Goal: Navigation & Orientation: Find specific page/section

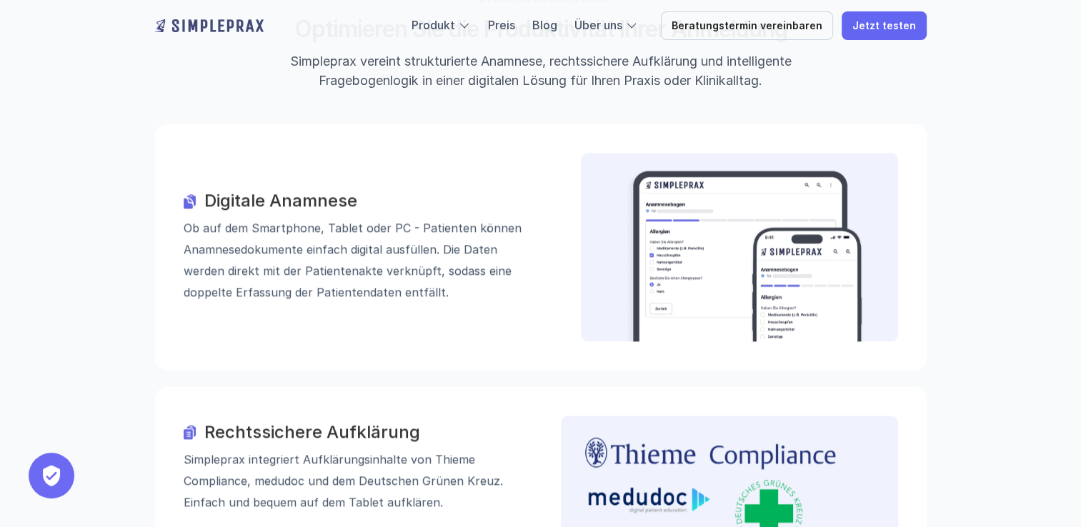
scroll to position [1472, 0]
click at [252, 191] on h3 "Digitale Anamnese" at bounding box center [372, 201] width 337 height 21
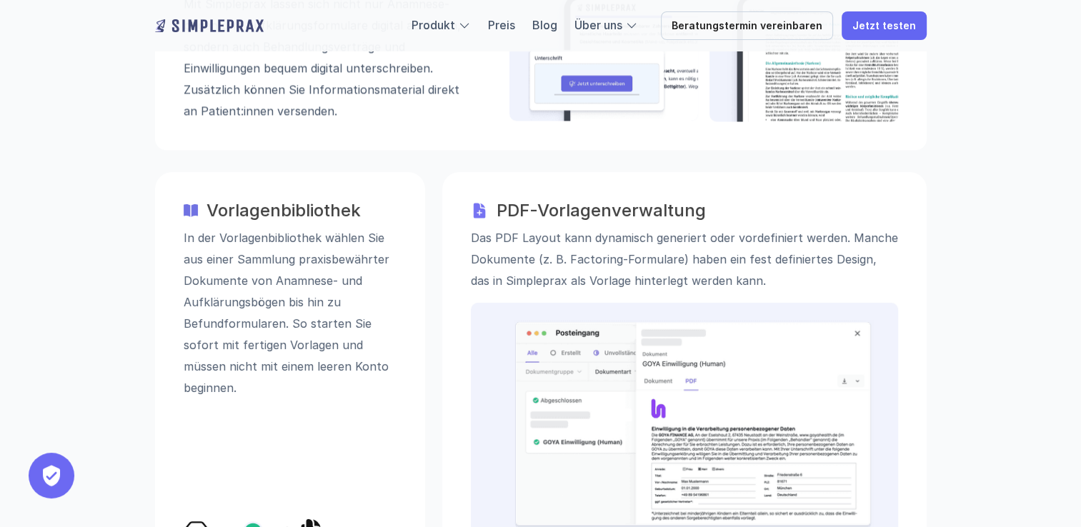
scroll to position [2170, 0]
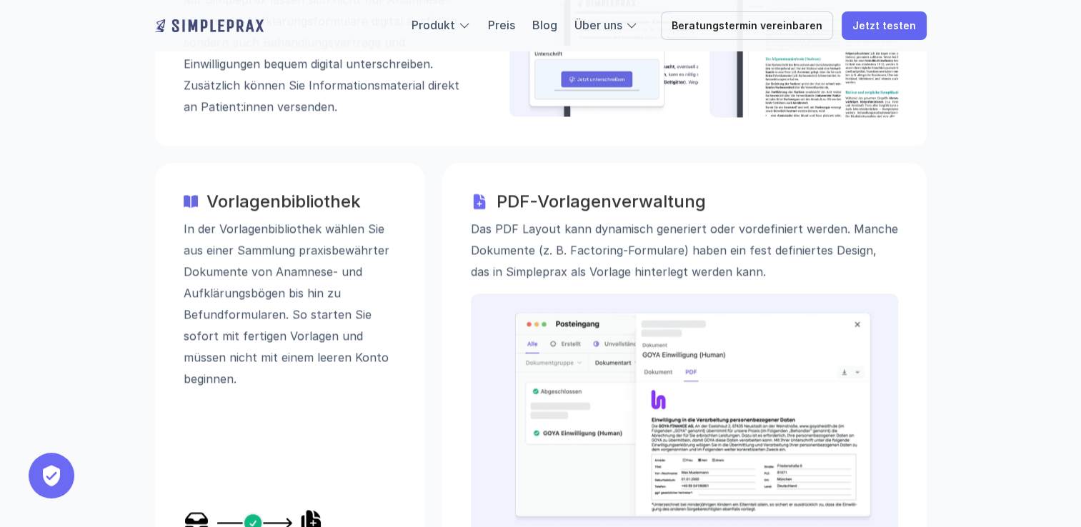
click at [552, 192] on h3 "PDF-Vorlagenverwaltung" at bounding box center [698, 202] width 402 height 21
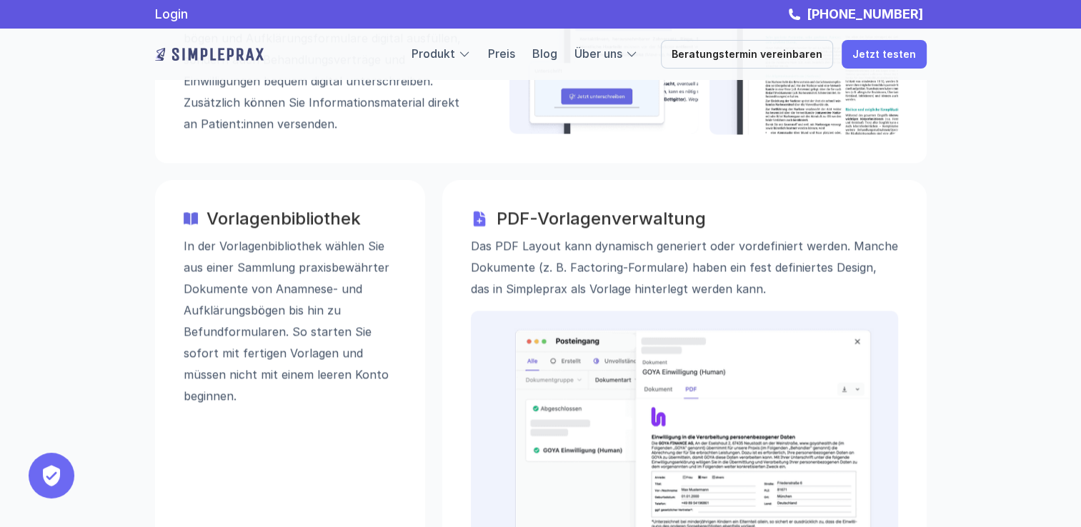
scroll to position [2138, 0]
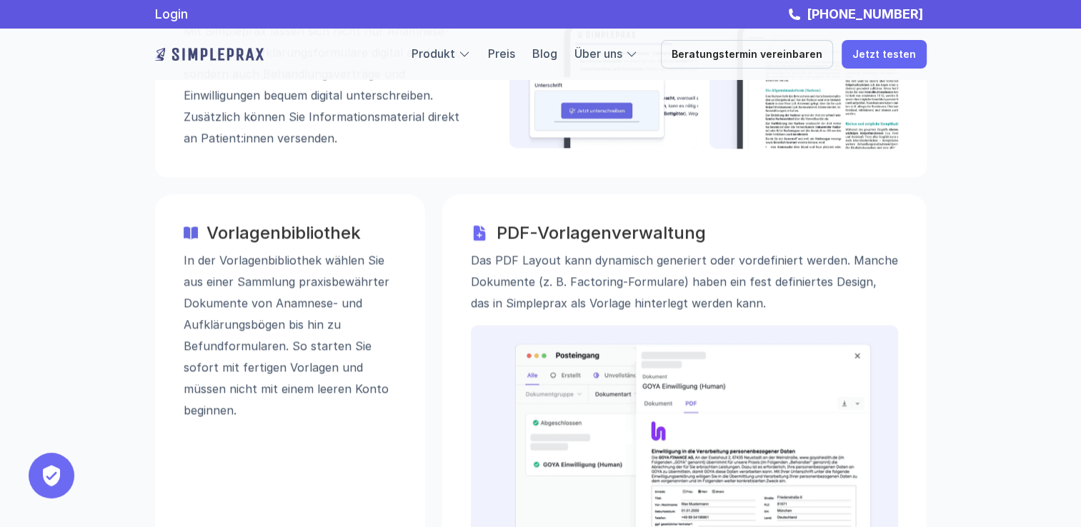
click at [283, 223] on h3 "Vorlagenbibliothek" at bounding box center [302, 233] width 190 height 21
click at [551, 223] on h3 "PDF-Vorlagenverwaltung" at bounding box center [698, 233] width 402 height 21
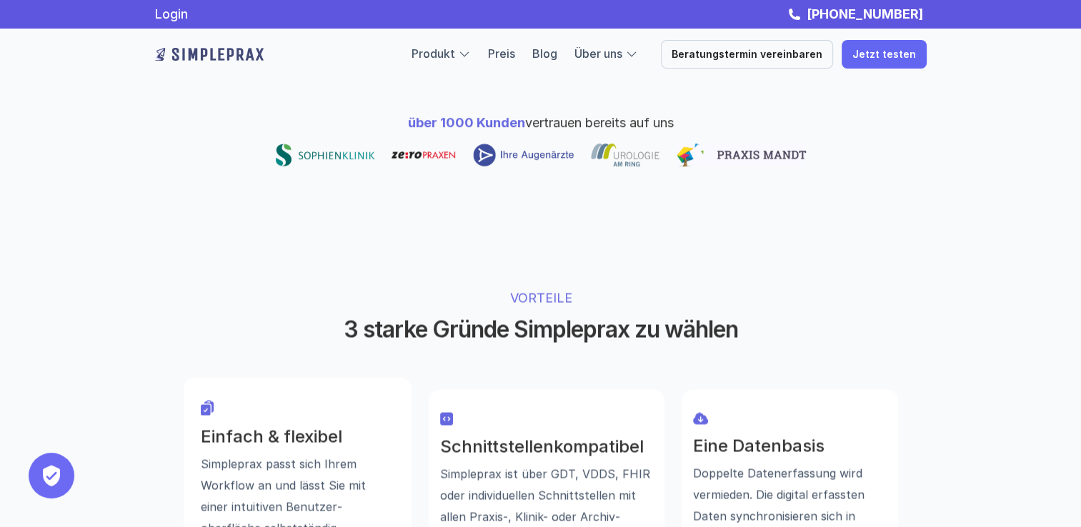
scroll to position [765, 0]
